Goal: Information Seeking & Learning: Check status

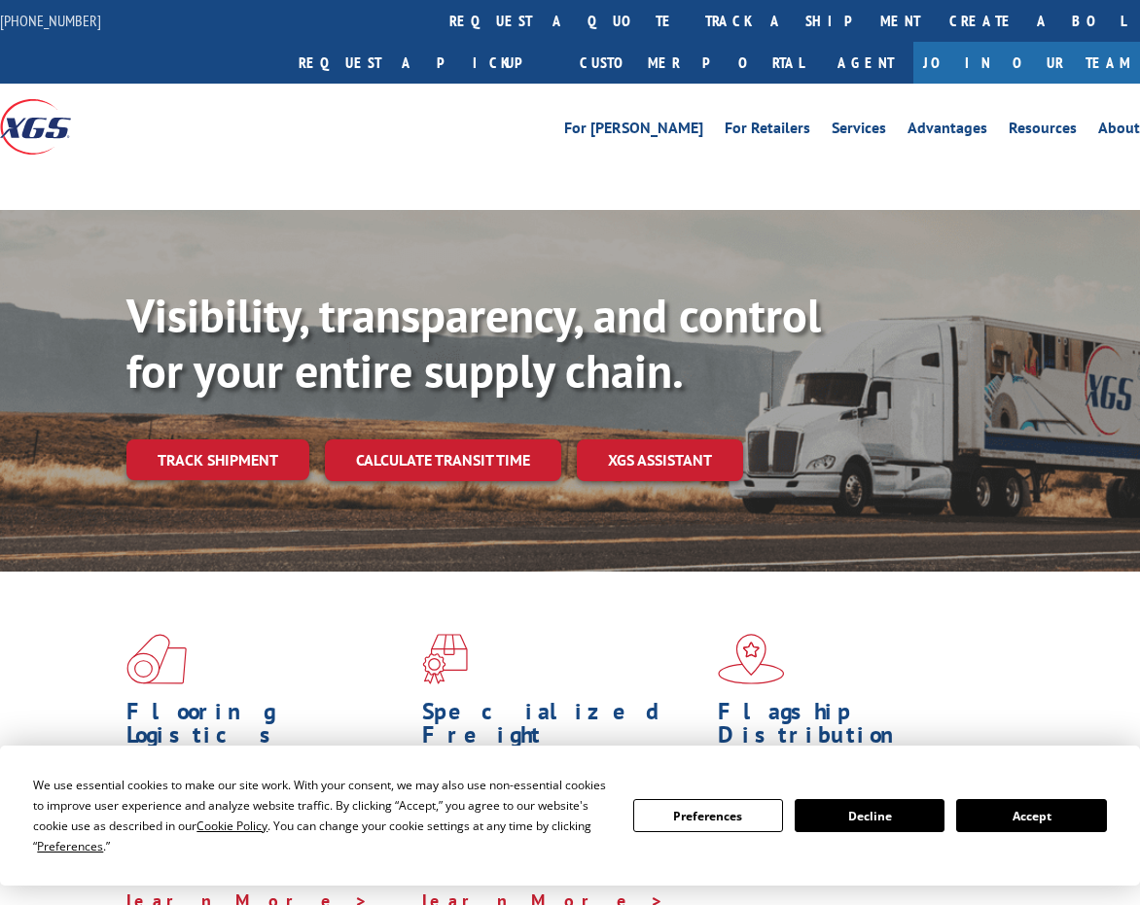
click at [246, 439] on link "Track shipment" at bounding box center [217, 459] width 183 height 41
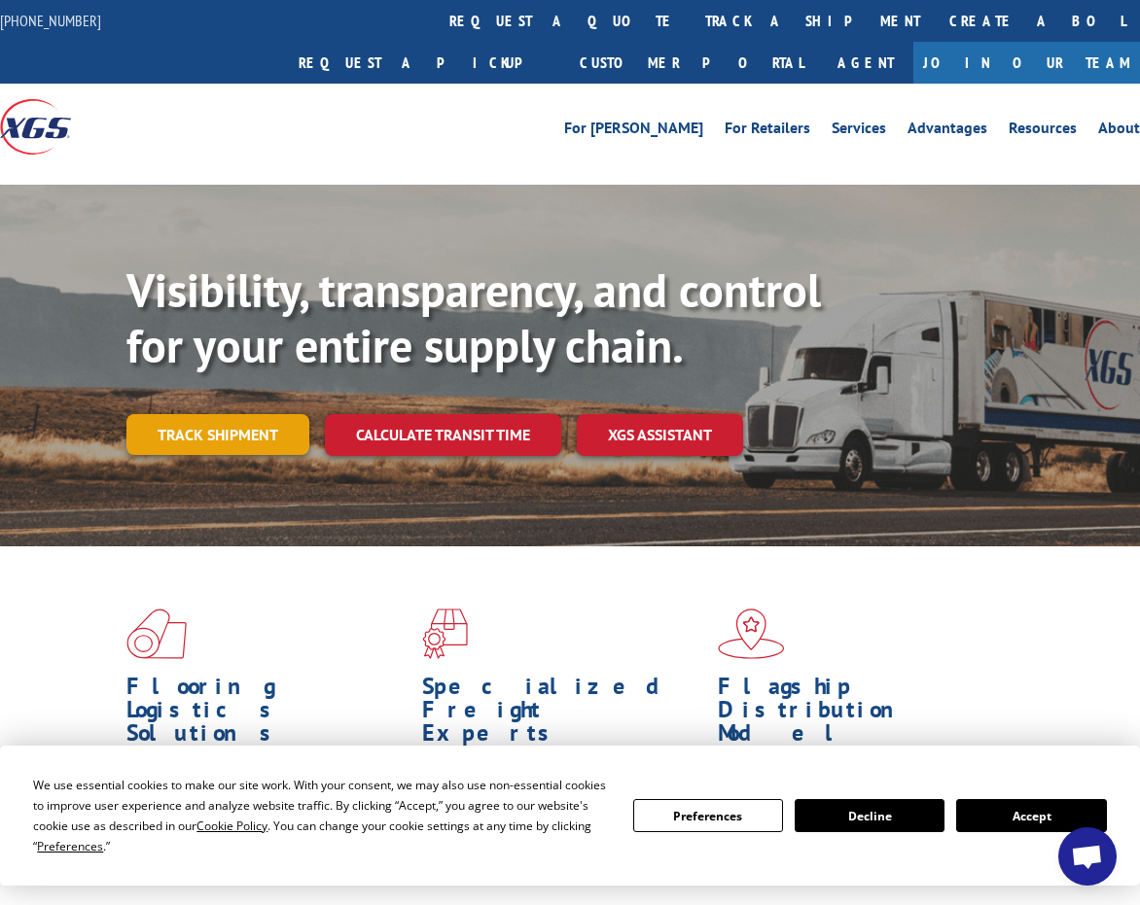
click at [250, 414] on link "Track shipment" at bounding box center [217, 434] width 183 height 41
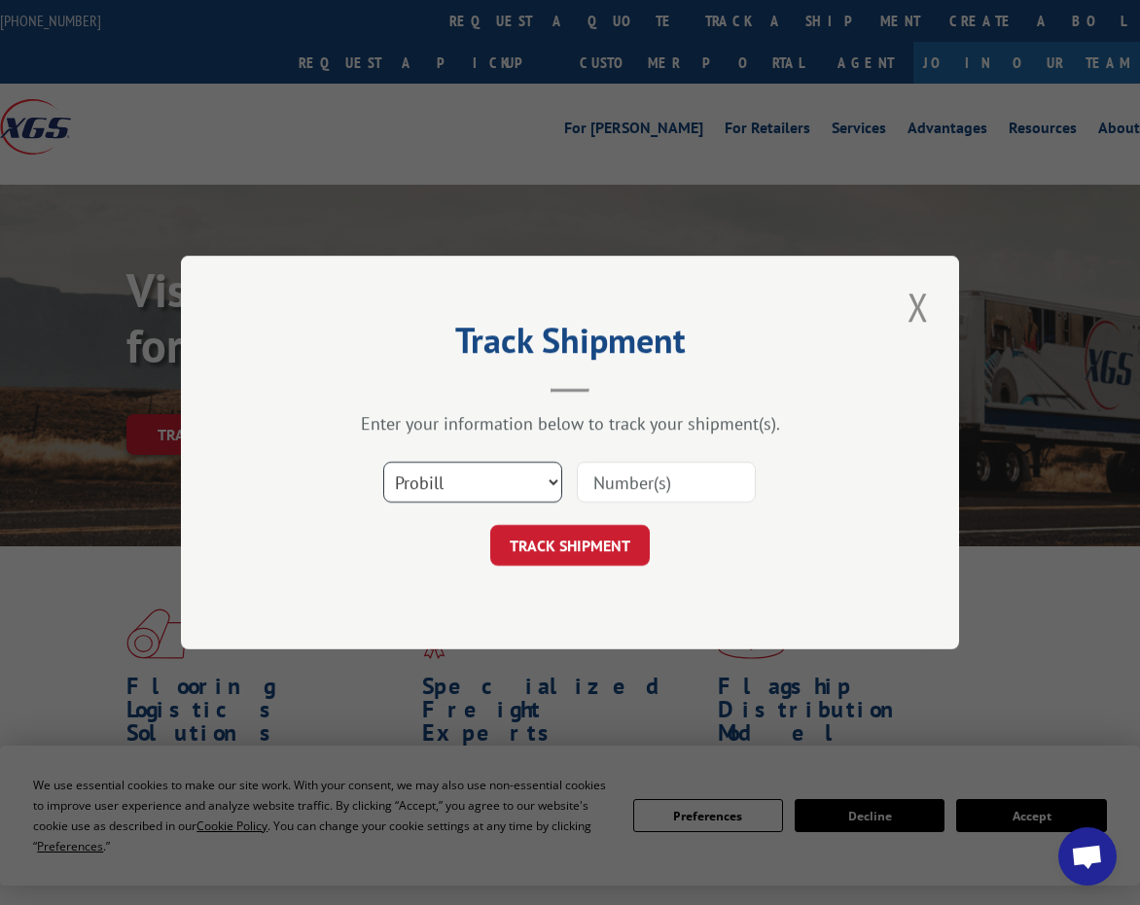
click at [549, 474] on select "Select category... Probill BOL PO" at bounding box center [472, 482] width 179 height 41
select select "bol"
click at [383, 462] on select "Select category... Probill BOL PO" at bounding box center [472, 482] width 179 height 41
click at [672, 479] on input at bounding box center [666, 482] width 179 height 41
paste input "2823020"
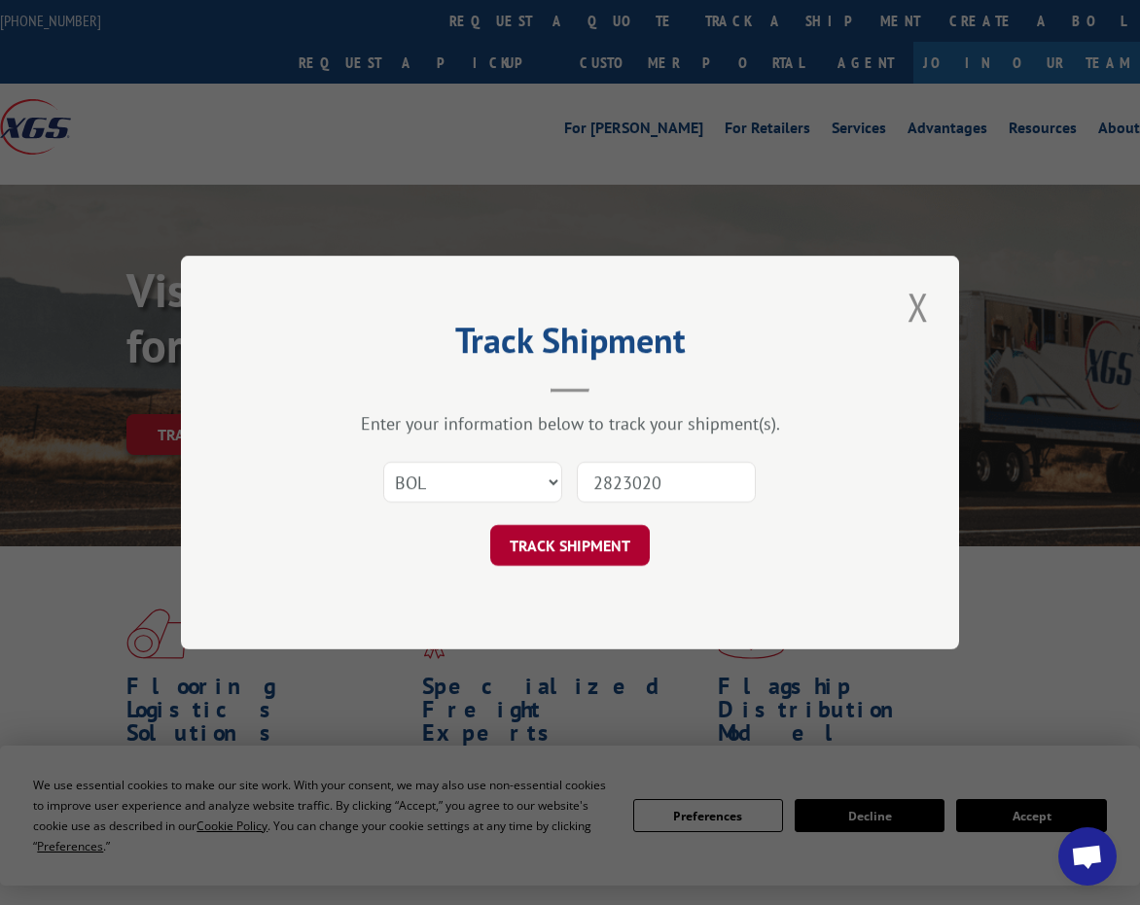
type input "2823020"
click at [556, 551] on button "TRACK SHIPMENT" at bounding box center [569, 545] width 159 height 41
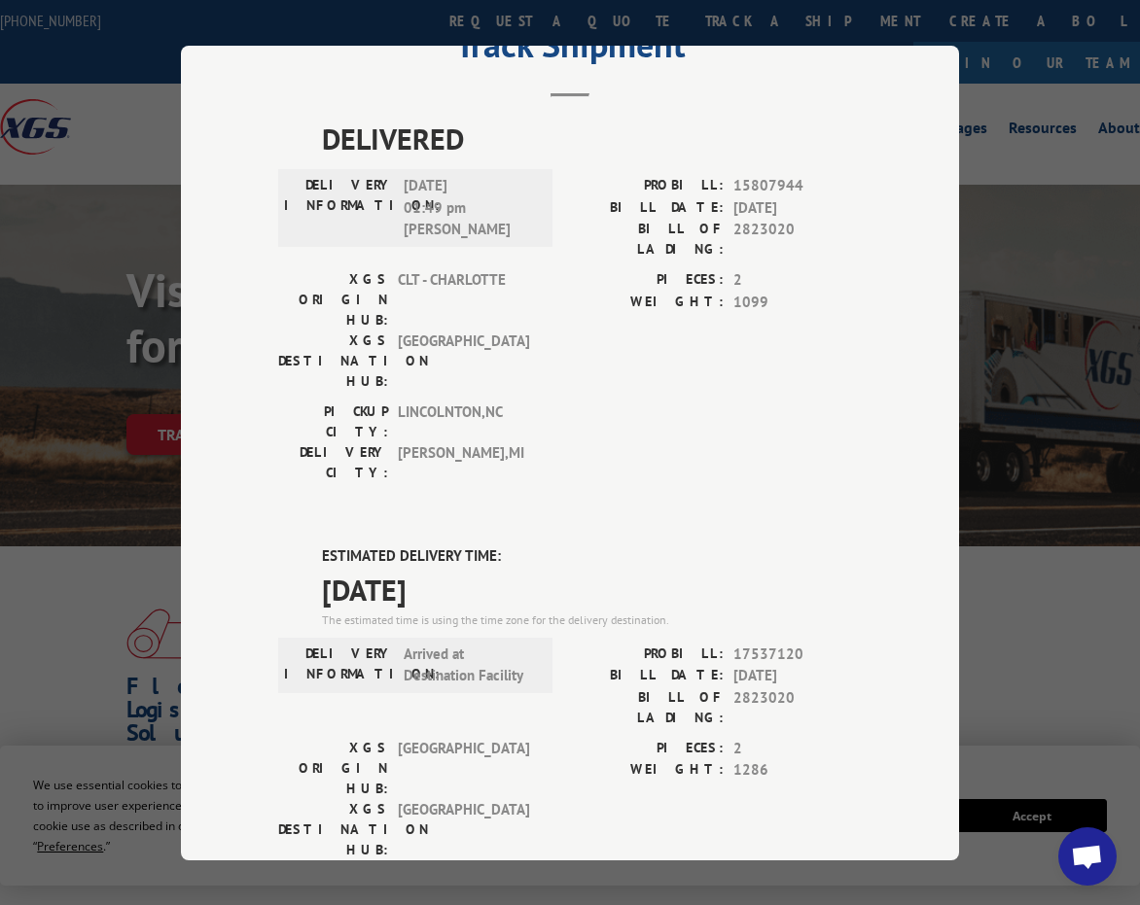
scroll to position [74, 0]
